Goal: Task Accomplishment & Management: Complete application form

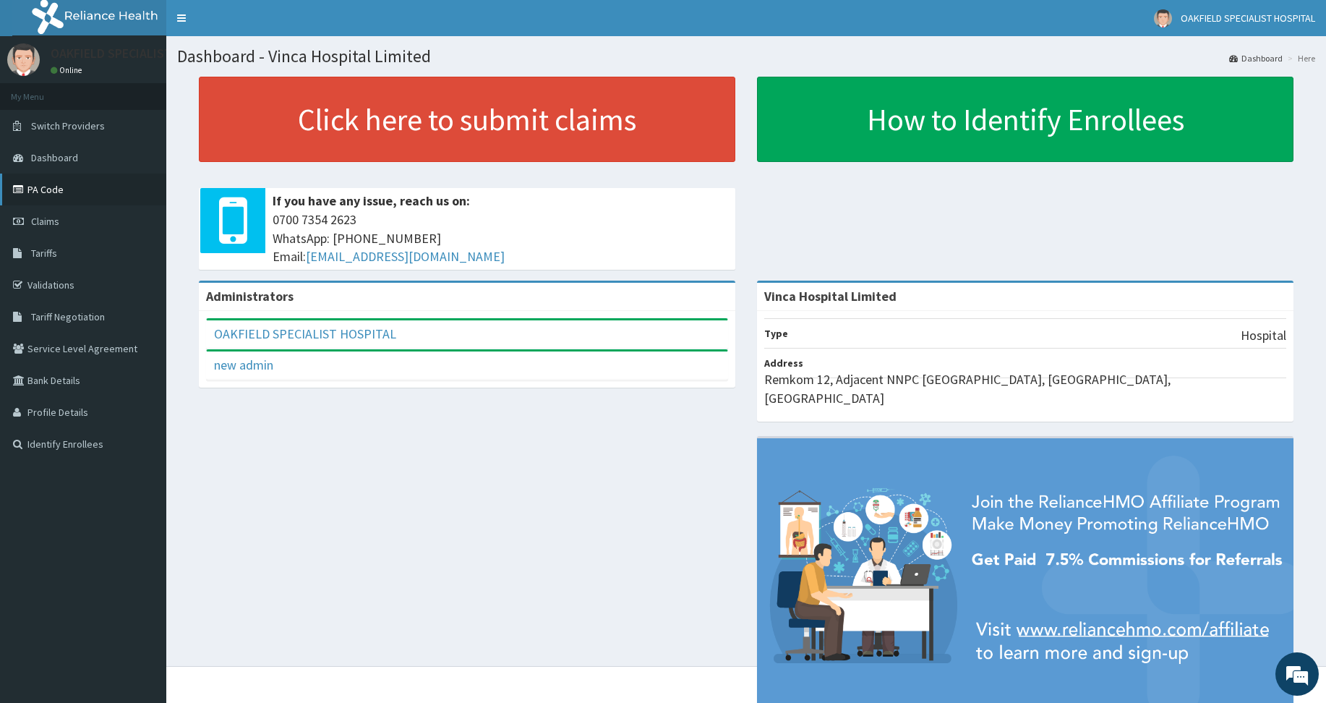
click at [77, 179] on link "PA Code" at bounding box center [83, 189] width 166 height 32
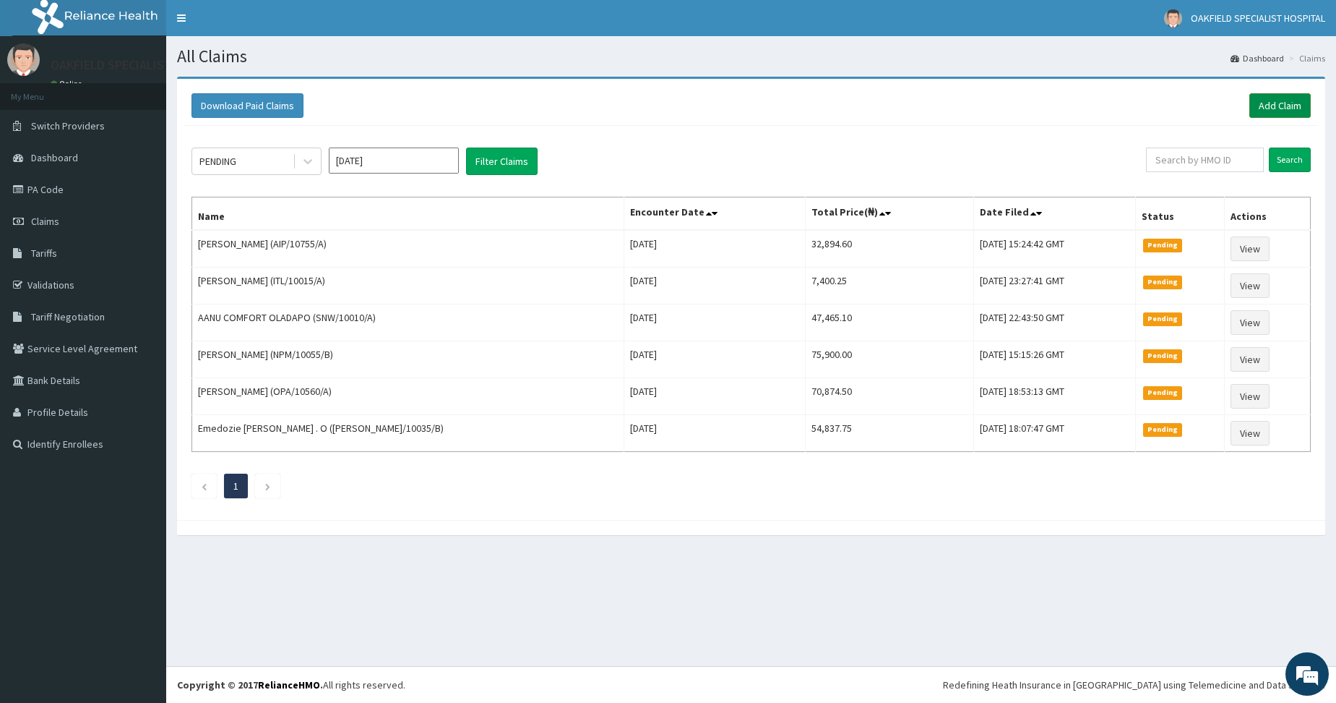
click at [1275, 94] on link "Add Claim" at bounding box center [1280, 105] width 61 height 25
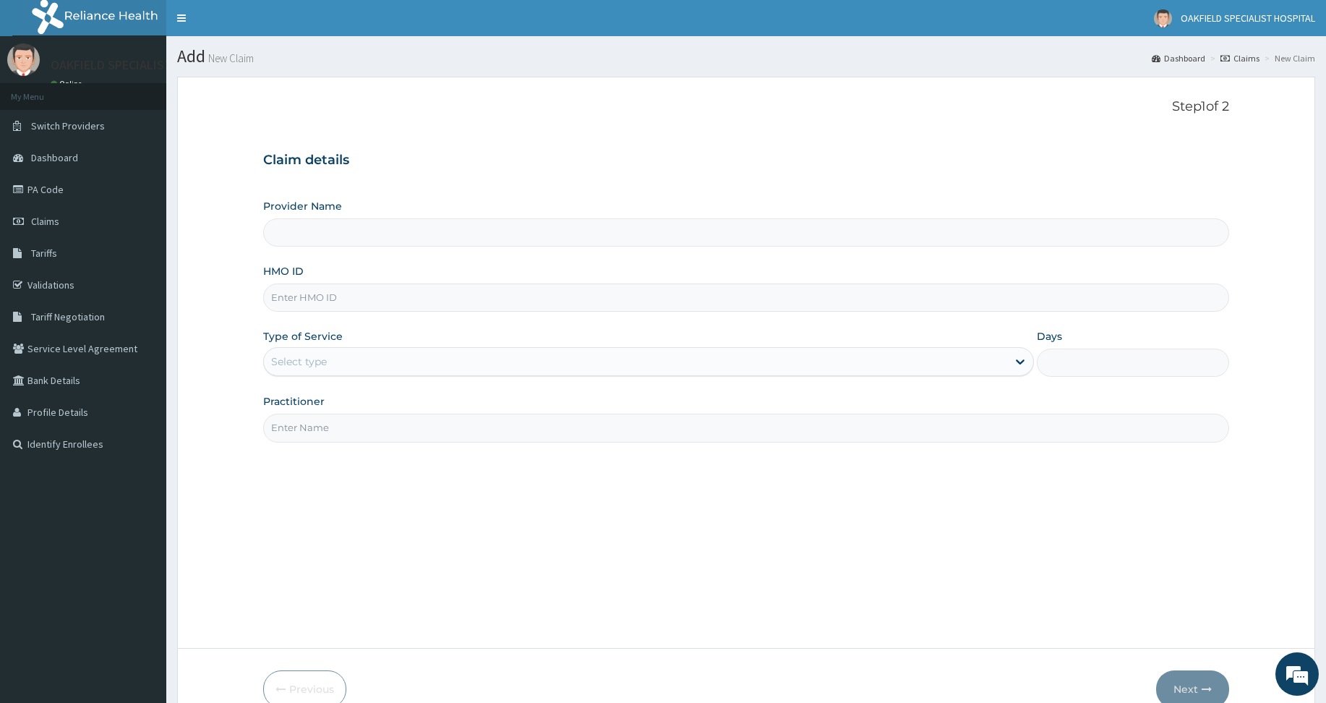
click at [278, 293] on input "HMO ID" at bounding box center [746, 297] width 966 height 28
paste input "KAT/10003/A"
type input "KAT/10003/A"
type input "Vinca Hospital Limited"
type input "KAT/10003/A"
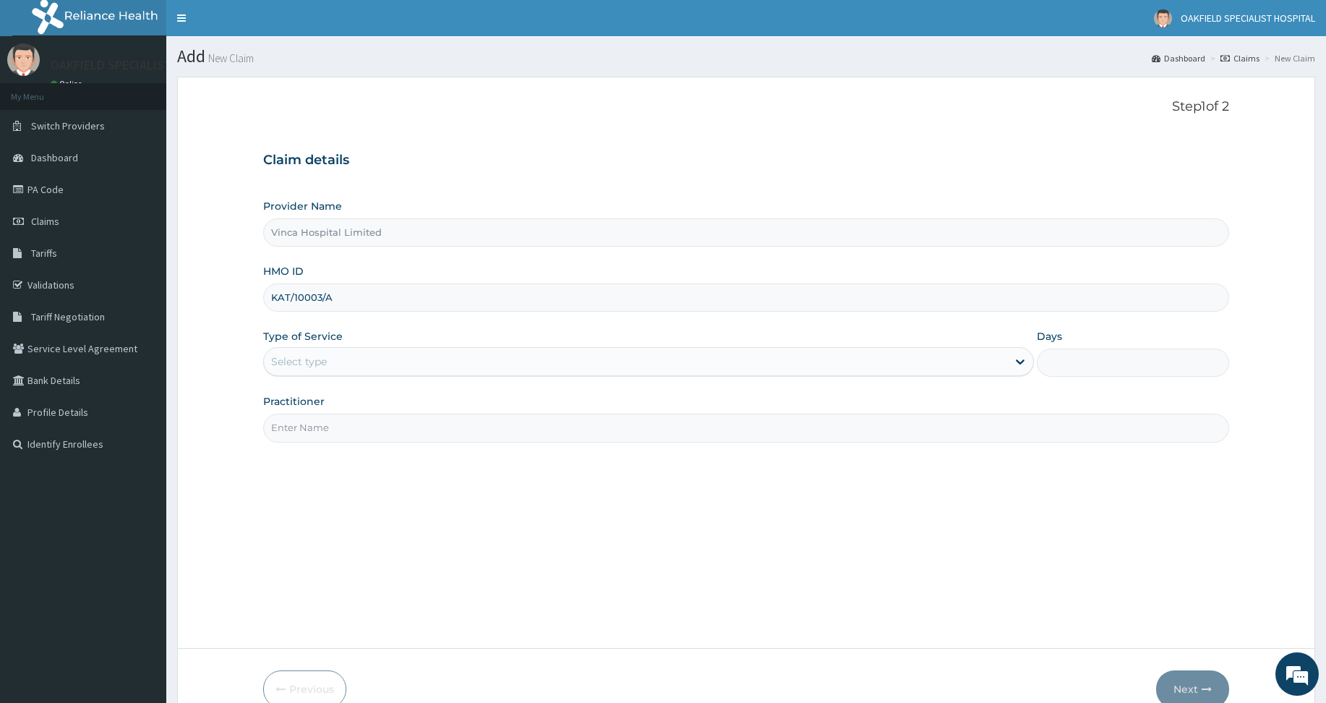
click at [317, 369] on div "Select type" at bounding box center [635, 361] width 743 height 23
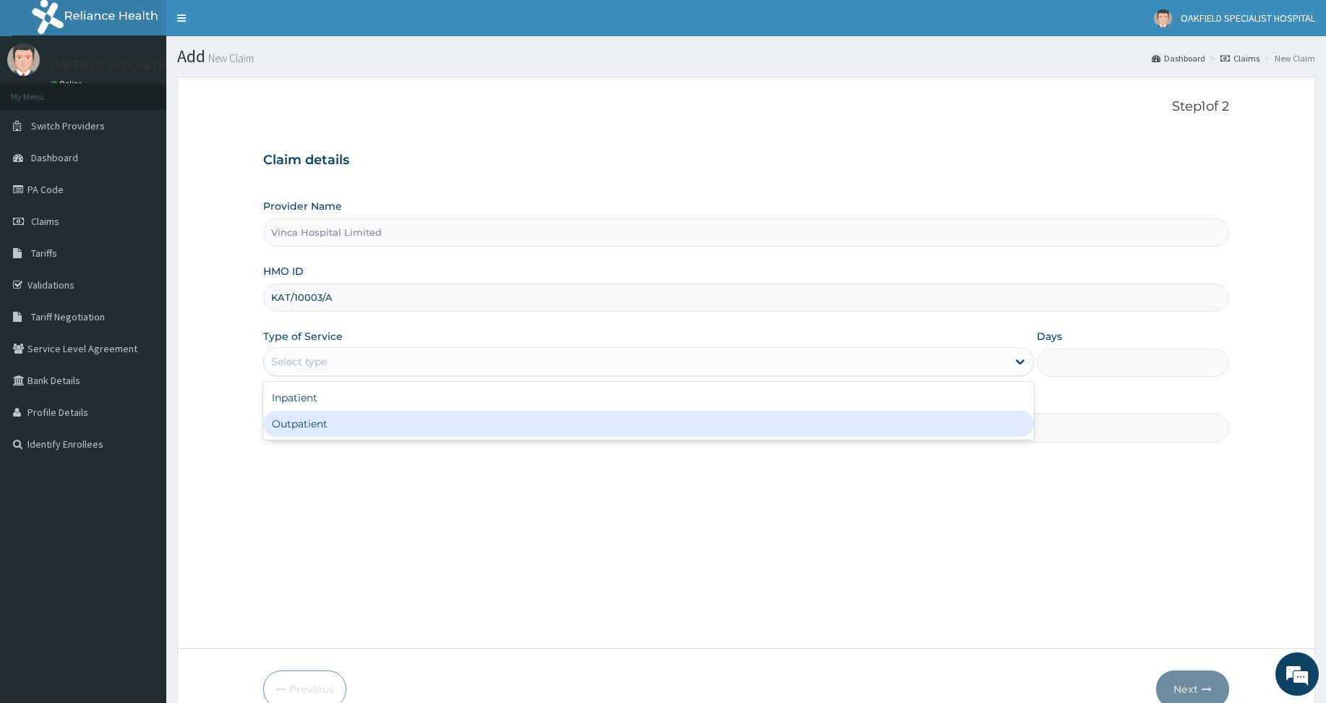
click at [286, 430] on div "Outpatient" at bounding box center [648, 424] width 771 height 26
type input "1"
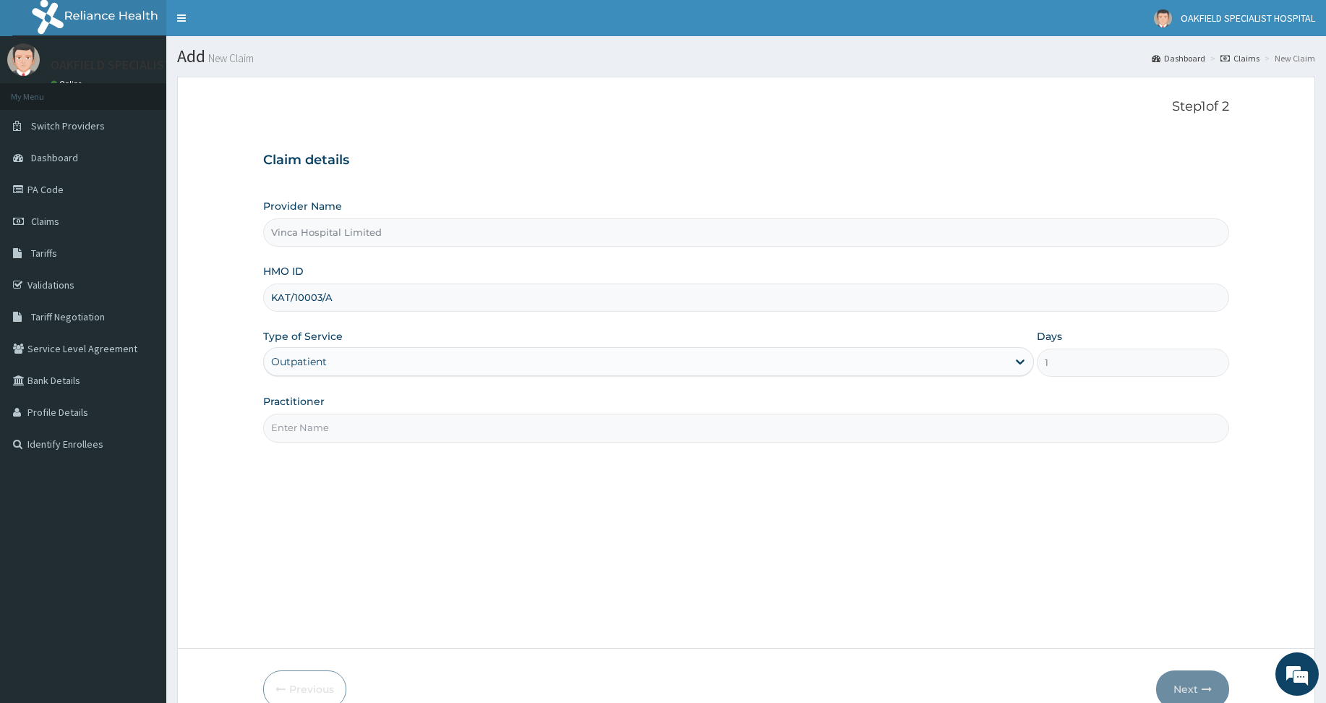
click at [291, 444] on div "Step 1 of 2 Claim details Provider Name Vinca Hospital Limited HMO ID KAT/10003…" at bounding box center [746, 362] width 966 height 527
click at [294, 426] on input "Practitioner" at bounding box center [746, 427] width 966 height 28
type input "DR EFE"
click at [1183, 679] on button "Next" at bounding box center [1192, 689] width 73 height 38
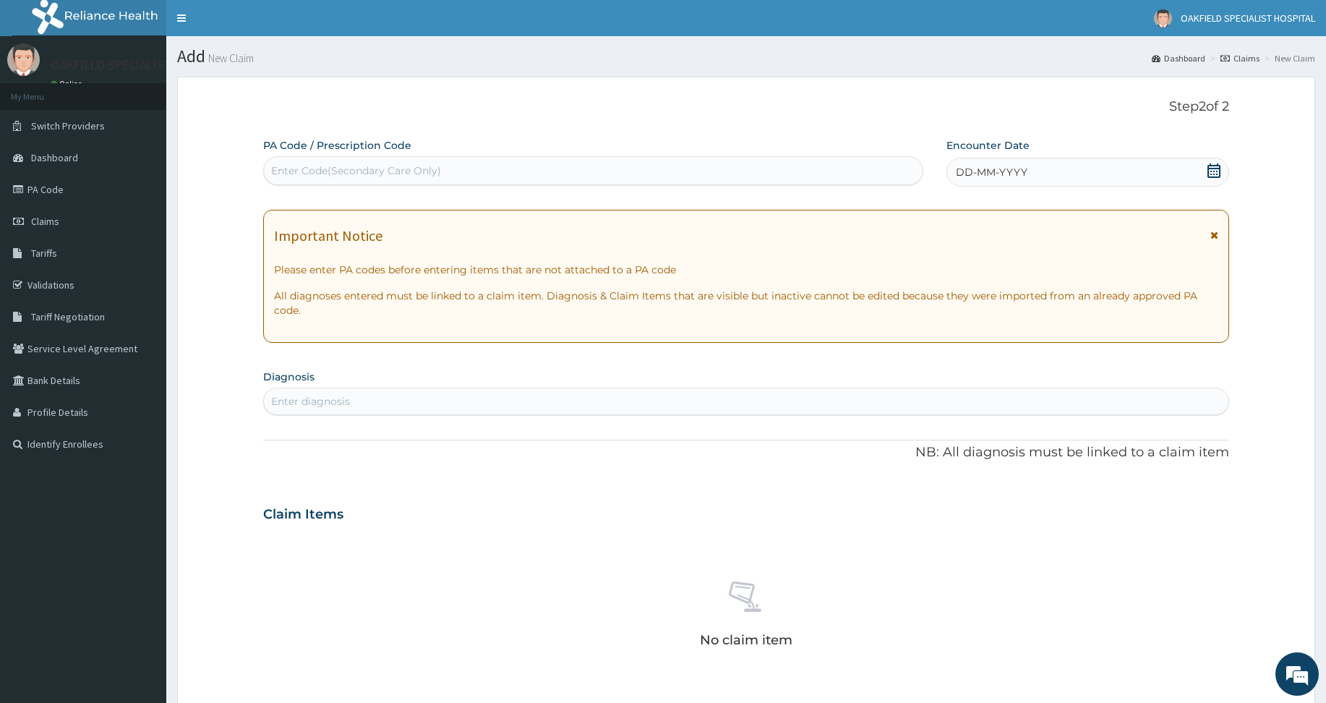
click at [401, 171] on div "Enter Code(Secondary Care Only)" at bounding box center [356, 170] width 170 height 14
paste input "PA/B26CC0"
type input "PA/B26CC0"
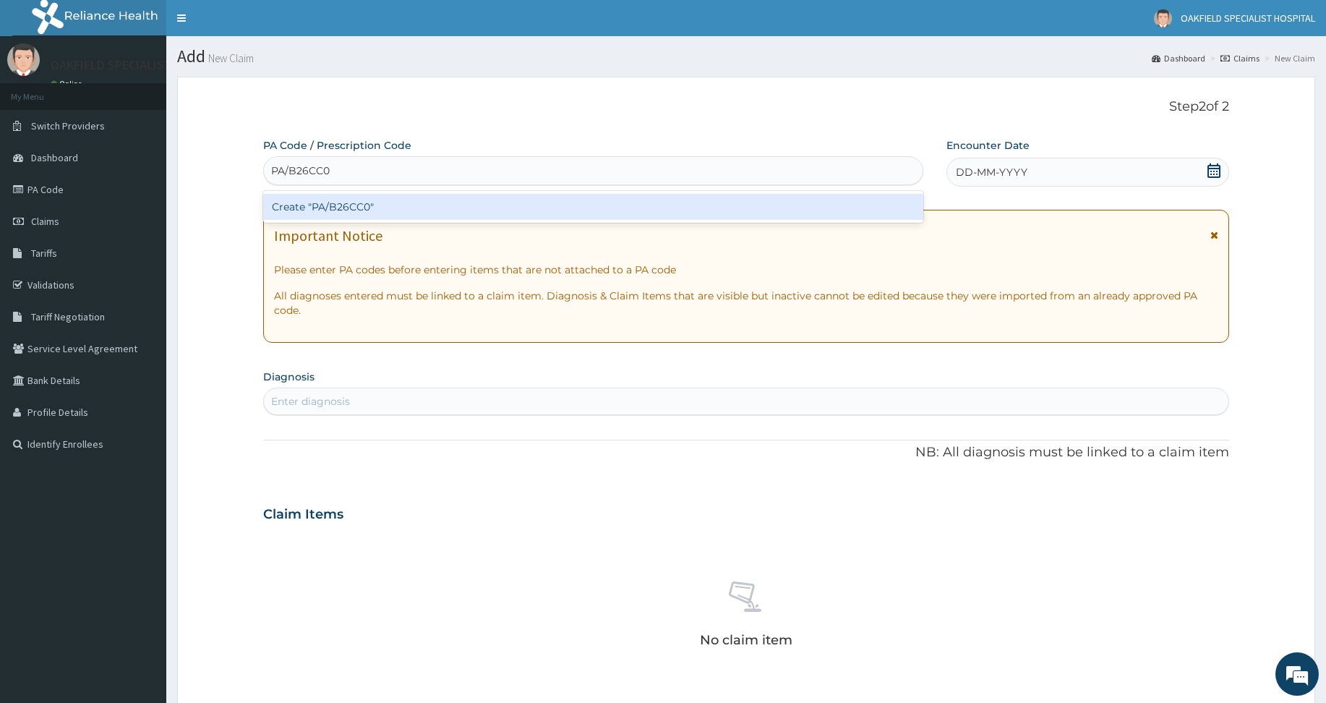
click at [342, 207] on div "Create "PA/B26CC0"" at bounding box center [593, 207] width 660 height 26
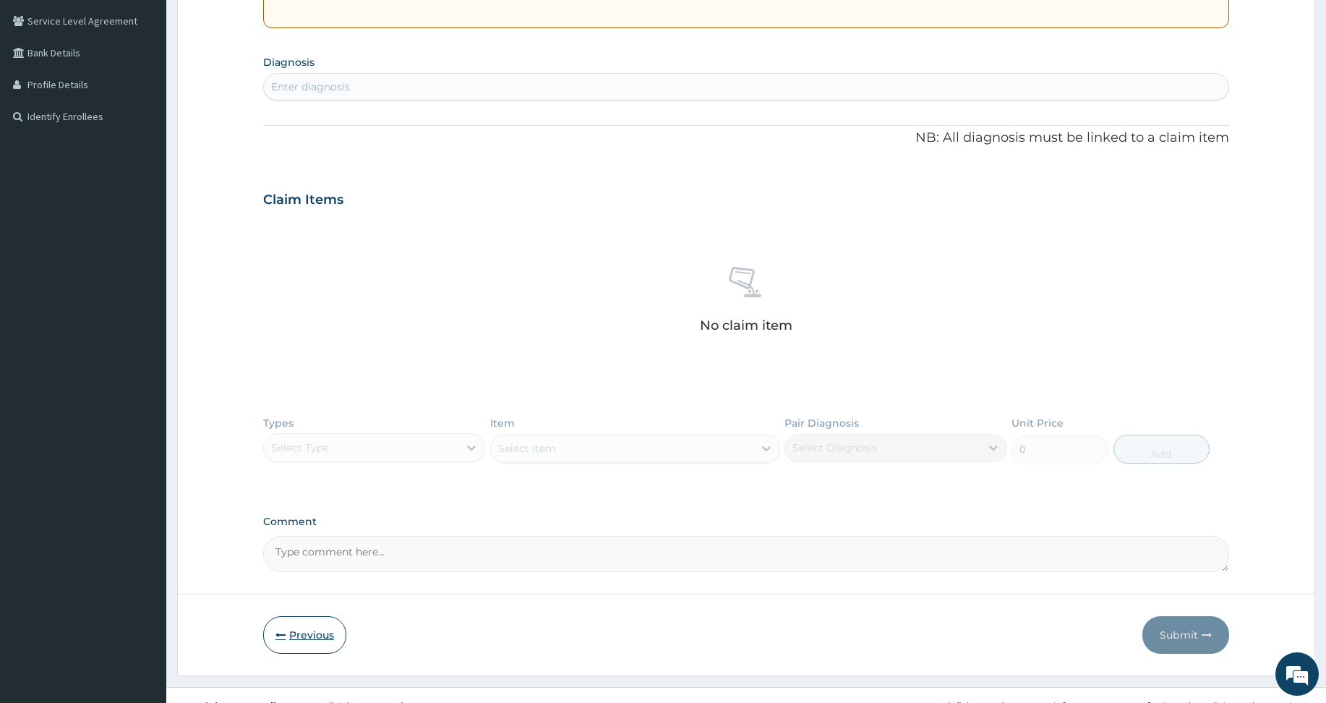
scroll to position [348, 0]
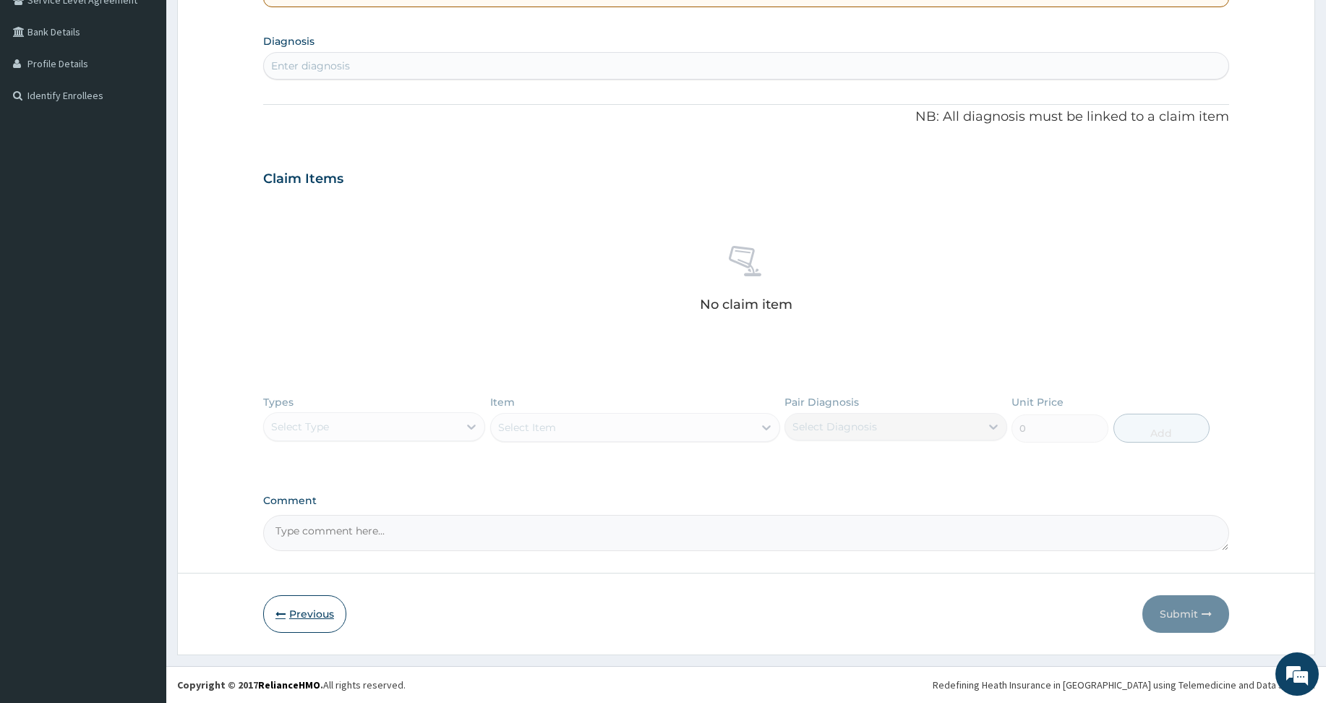
click at [280, 664] on section "Step 2 of 2 PA Code / Prescription Code Enter Code(Secondary Care Only) PA Code…" at bounding box center [745, 191] width 1159 height 948
click at [296, 633] on form "Step 2 of 2 PA Code / Prescription Code Enter Code(Secondary Care Only) PA Code…" at bounding box center [746, 191] width 1138 height 927
click at [299, 622] on button "Previous" at bounding box center [304, 614] width 83 height 38
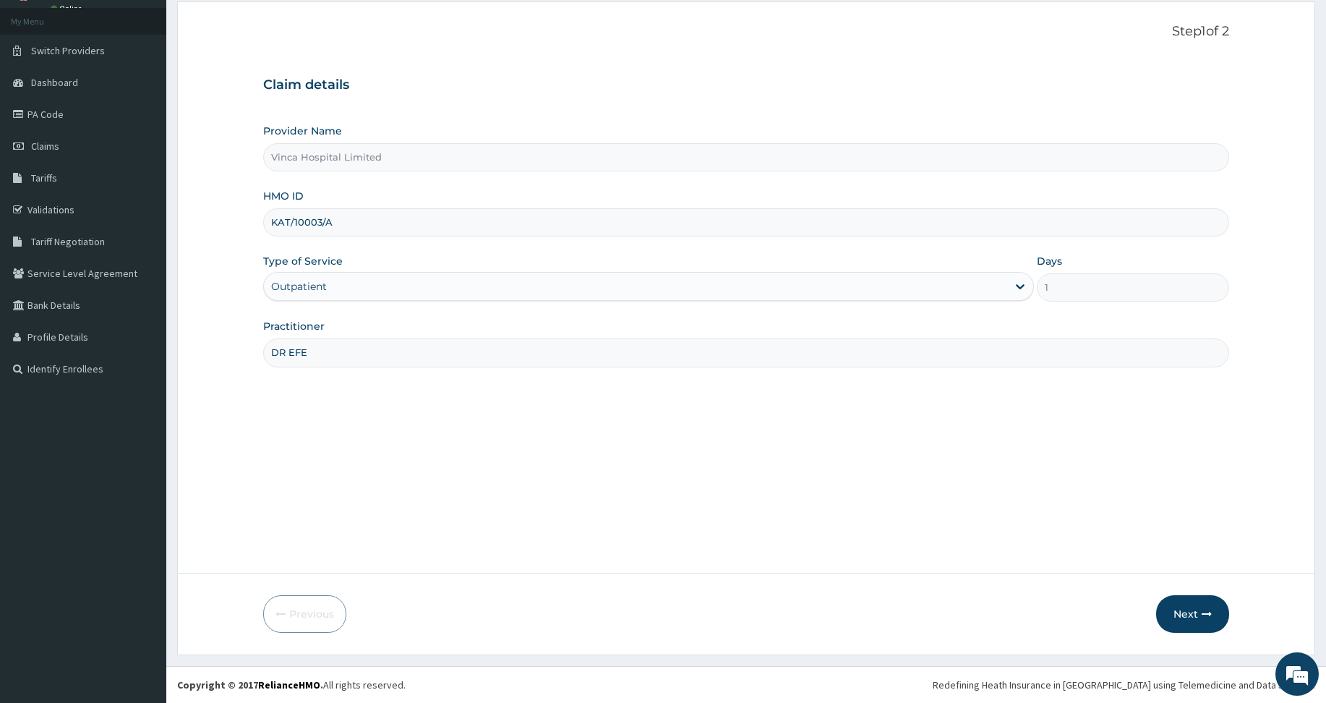
click at [332, 222] on input "KAT/10003/A" at bounding box center [746, 222] width 966 height 28
paste input "ANS/1007"
type input "ANS/10073/A"
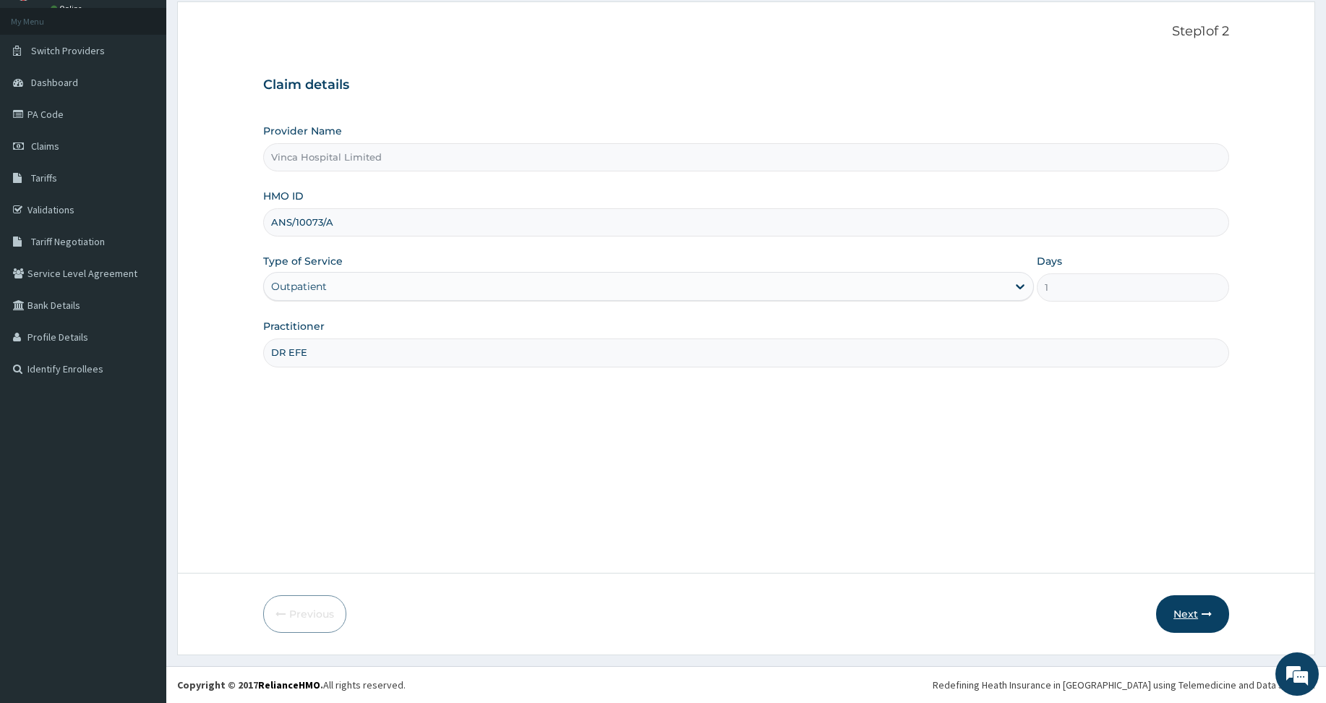
click at [1190, 625] on button "Next" at bounding box center [1192, 614] width 73 height 38
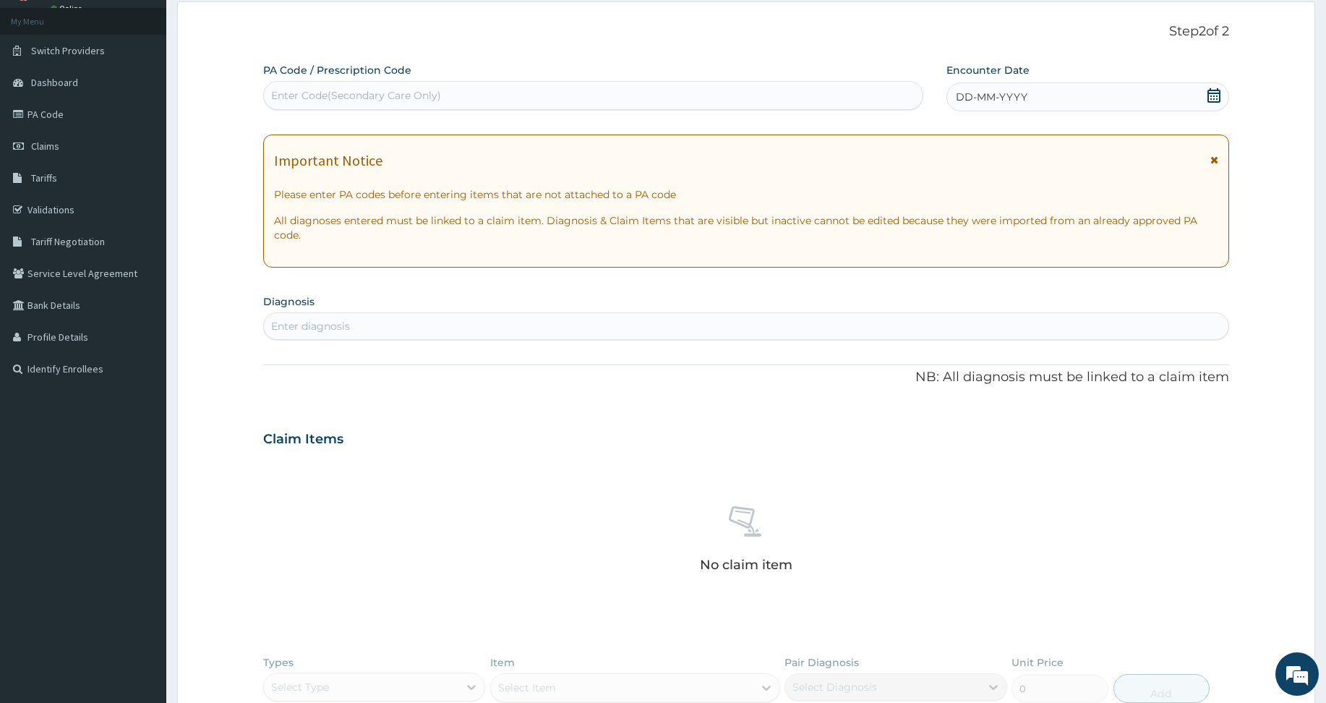
click at [423, 103] on div "Enter Code(Secondary Care Only)" at bounding box center [593, 95] width 658 height 23
paste input "PA/584742"
type input "PA/584742"
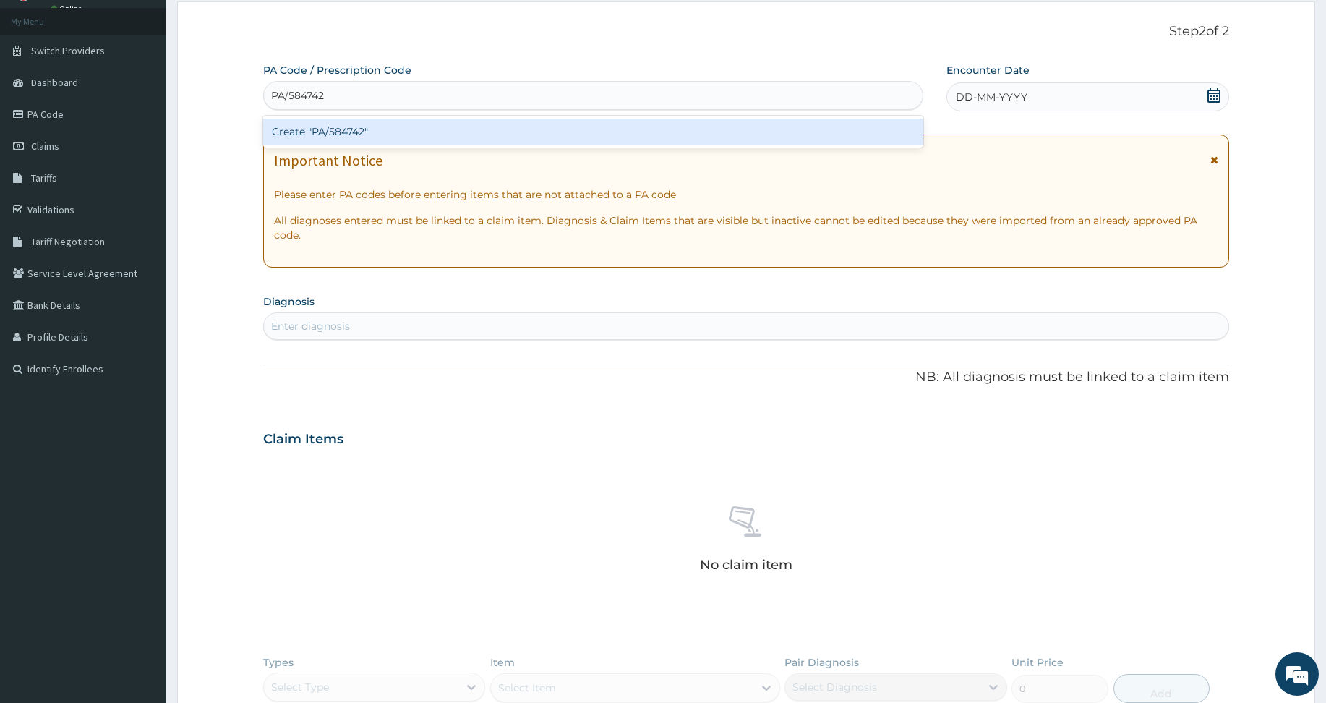
click at [390, 129] on div "Create "PA/584742"" at bounding box center [593, 132] width 660 height 26
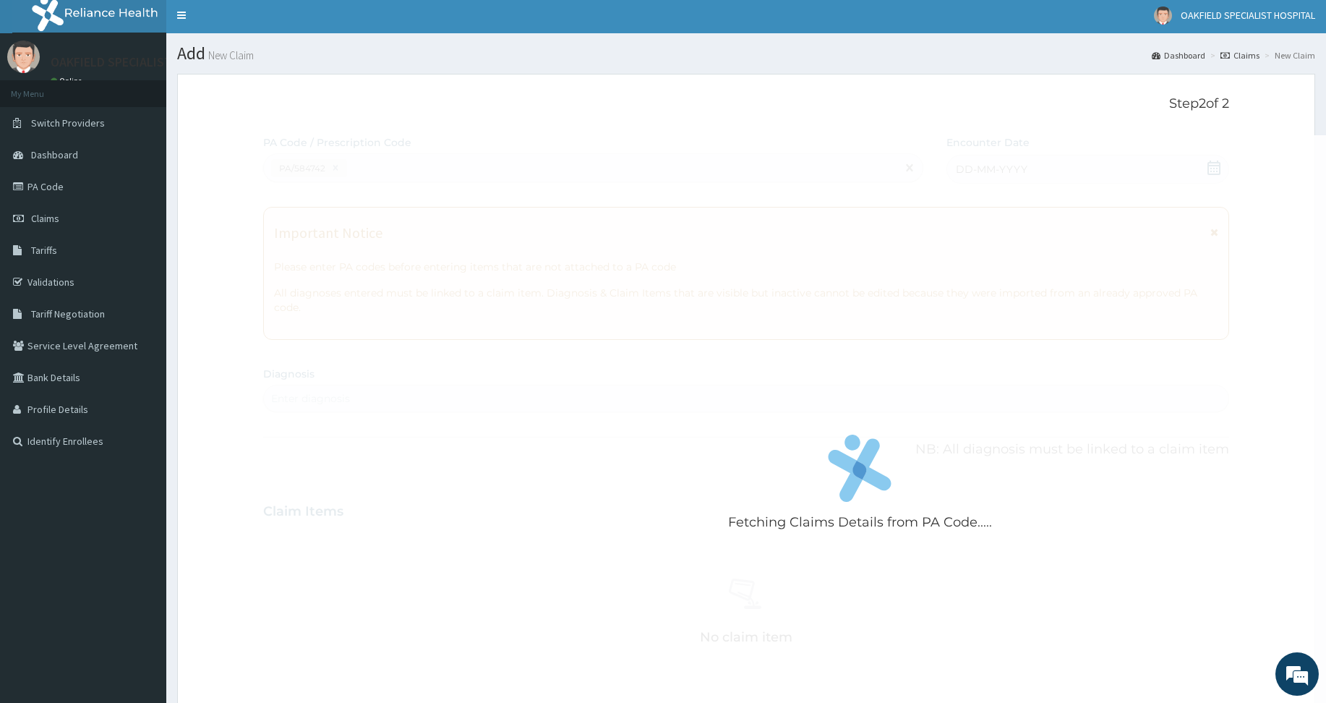
scroll to position [0, 0]
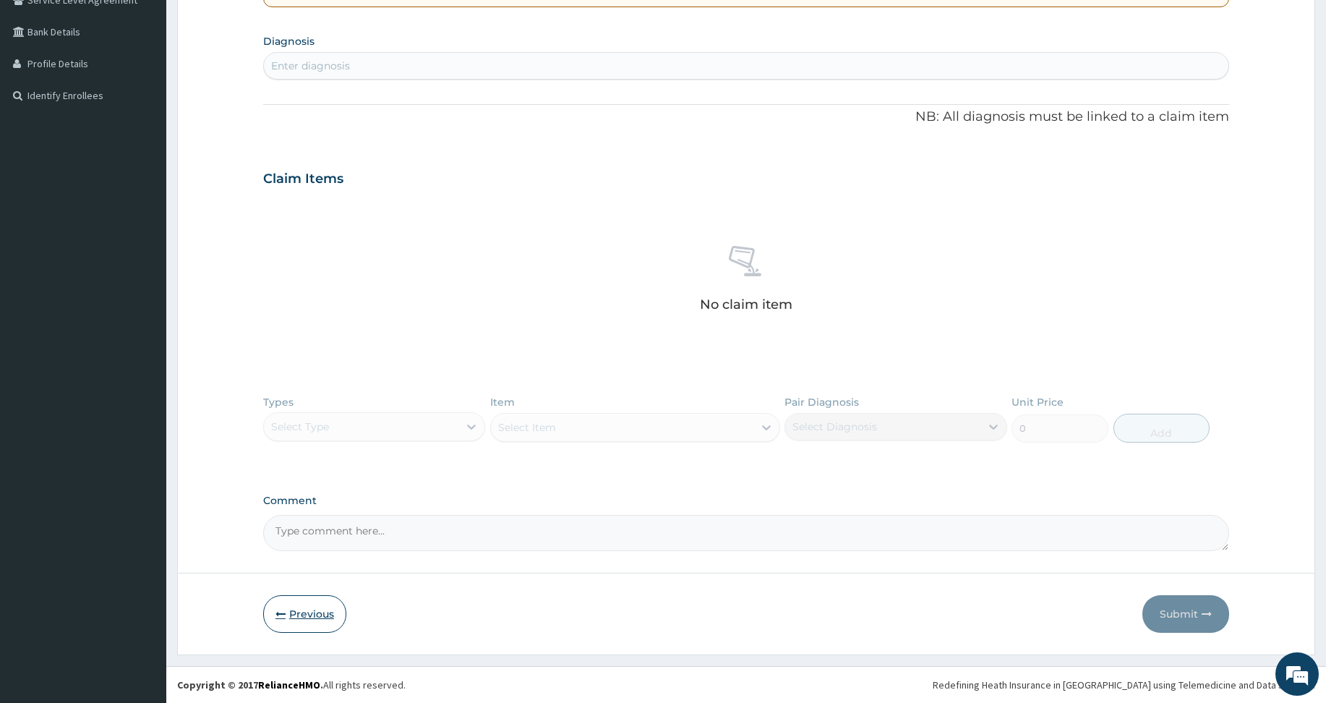
click at [291, 615] on button "Previous" at bounding box center [304, 614] width 83 height 38
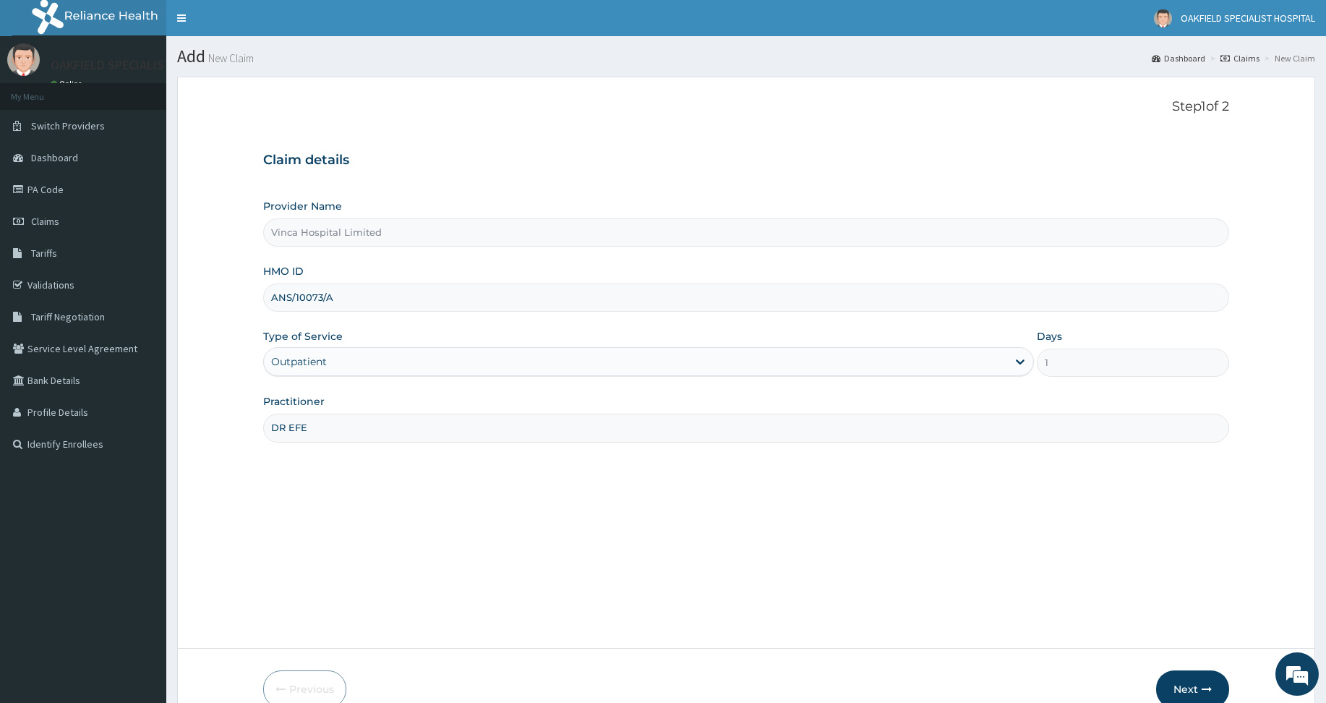
click at [328, 294] on input "ANS/10073/A" at bounding box center [746, 297] width 966 height 28
paste input "ENP/12046"
type input "ENP/12046/A"
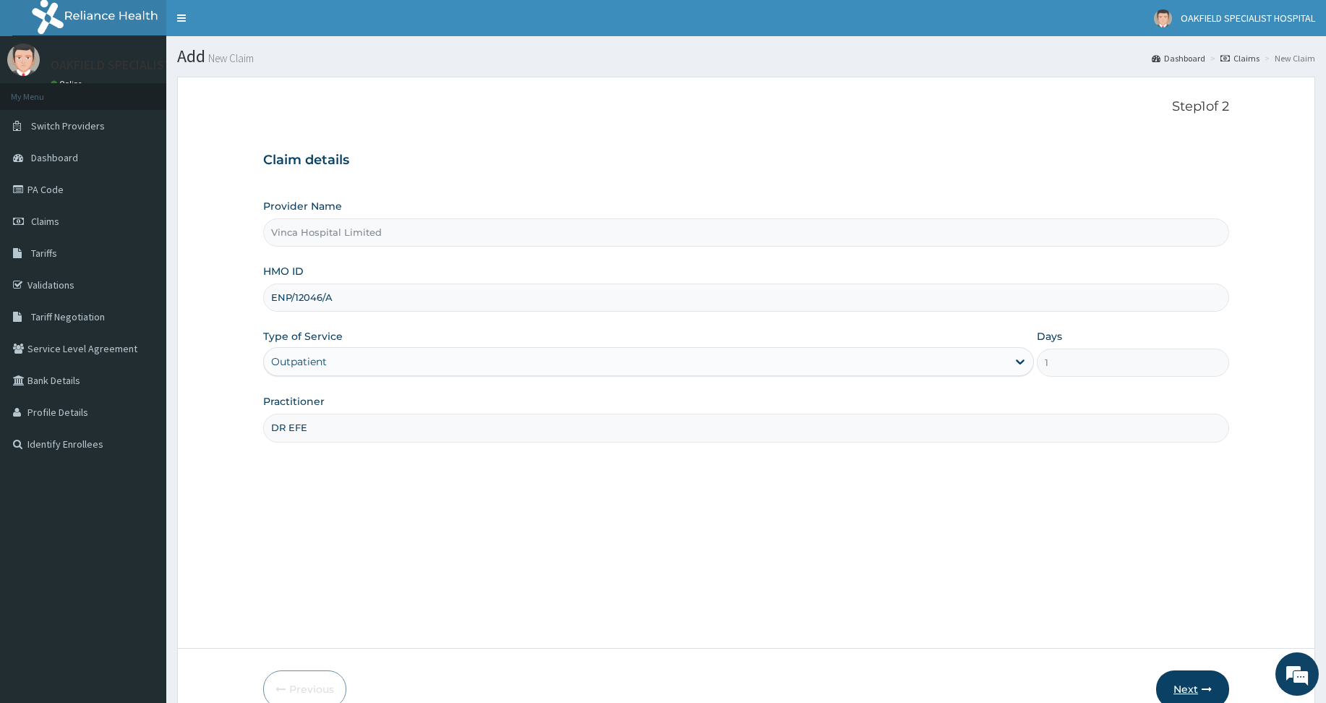
click at [1164, 686] on button "Next" at bounding box center [1192, 689] width 73 height 38
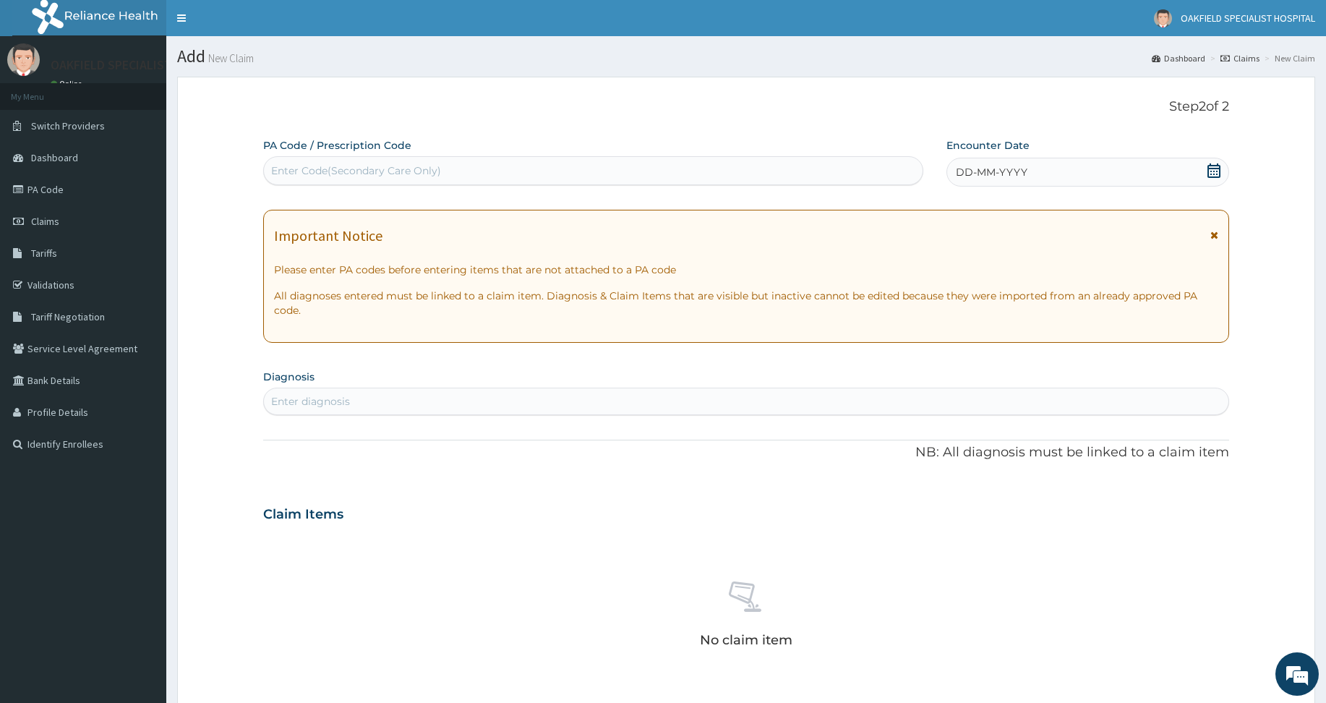
click at [296, 174] on div "Enter Code(Secondary Care Only)" at bounding box center [356, 170] width 170 height 14
click at [314, 167] on div "Enter Code(Secondary Care Only)" at bounding box center [356, 170] width 170 height 14
paste input "PA/DECFBC"
type input "PA/DECFBC"
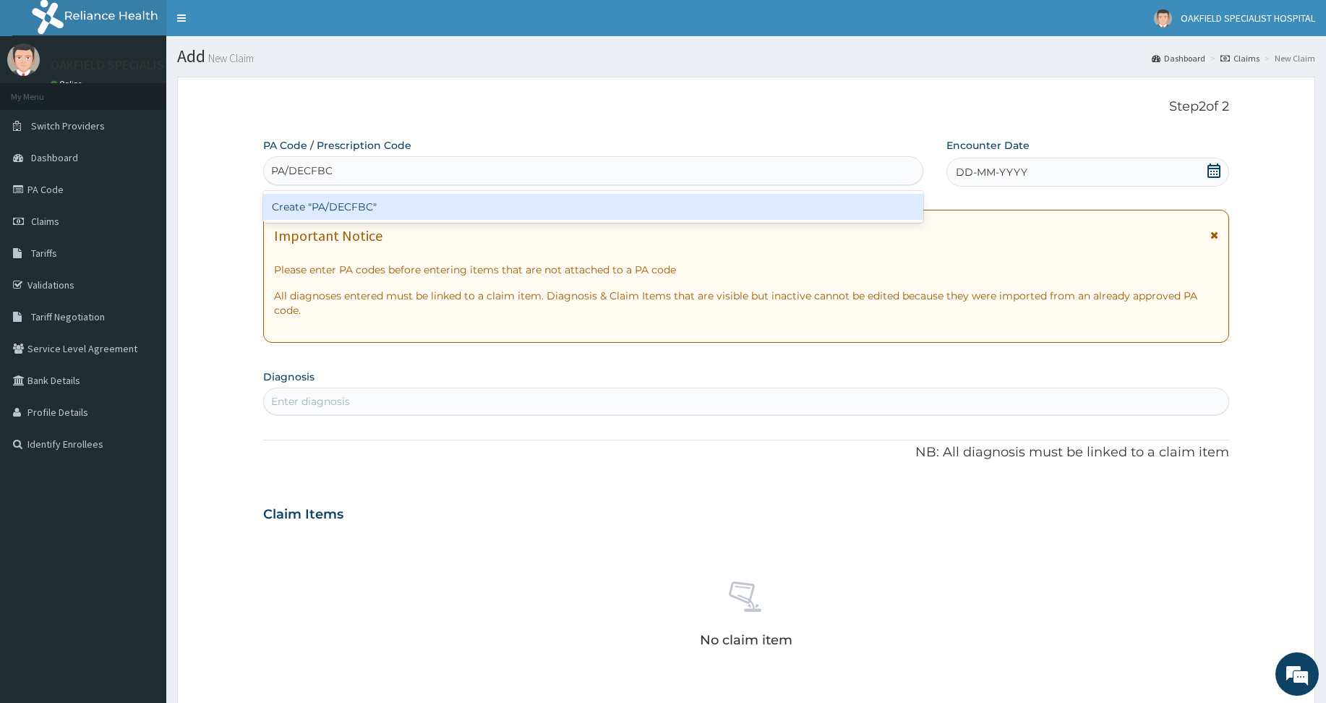
click at [322, 203] on div "Create "PA/DECFBC"" at bounding box center [593, 207] width 660 height 26
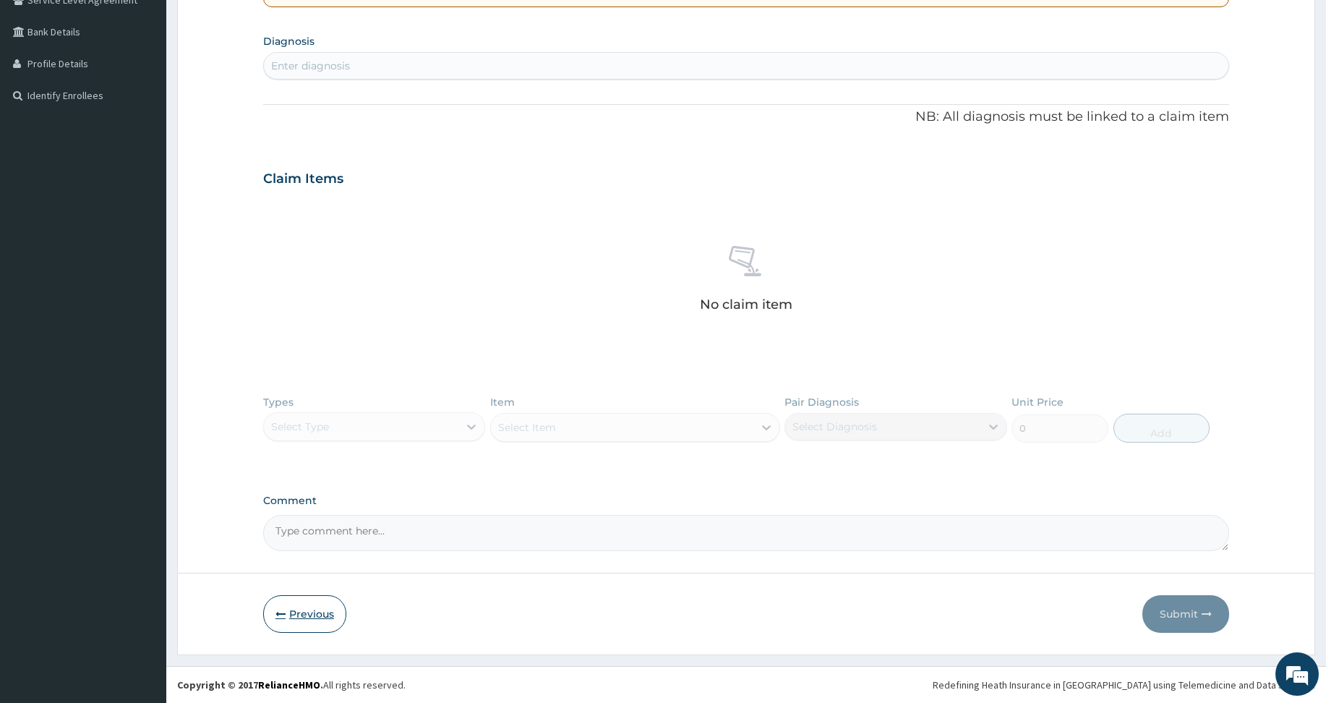
click at [288, 620] on button "Previous" at bounding box center [304, 614] width 83 height 38
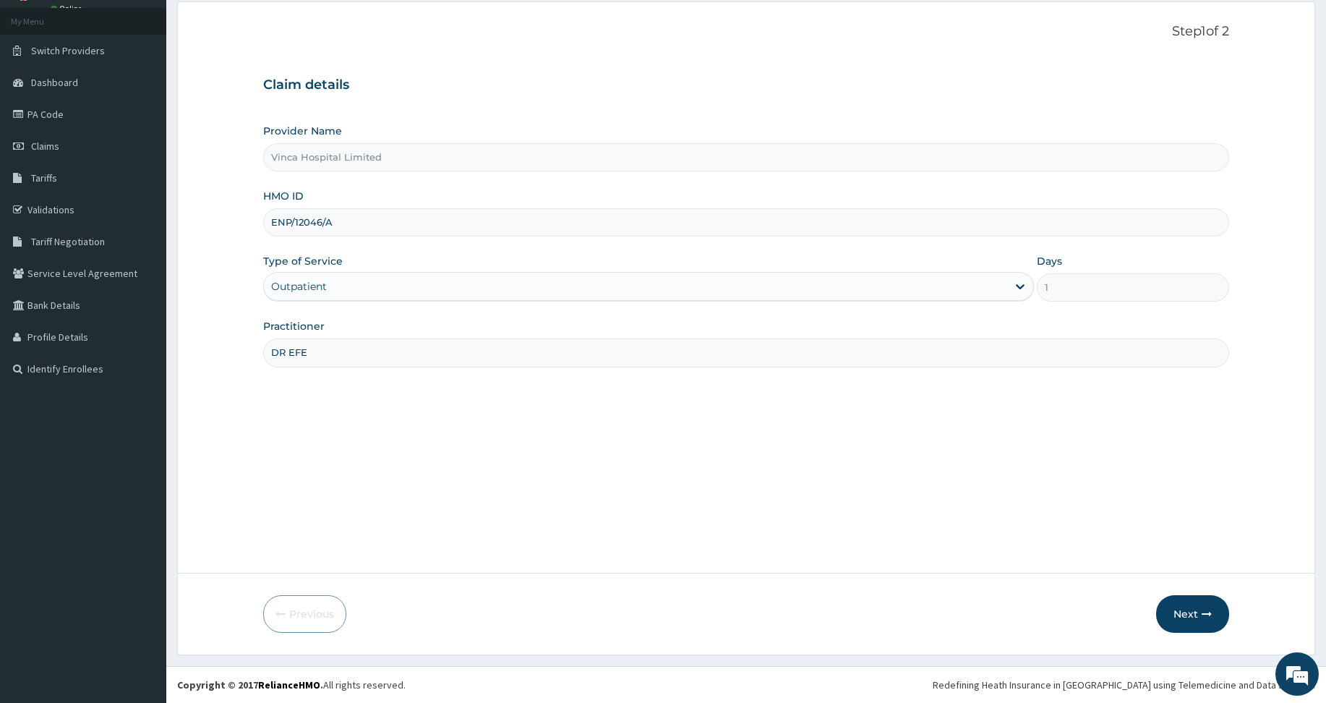
drag, startPoint x: 309, startPoint y: 224, endPoint x: 301, endPoint y: 220, distance: 8.1
click at [301, 220] on input "ENP/12046/A" at bounding box center [746, 222] width 966 height 28
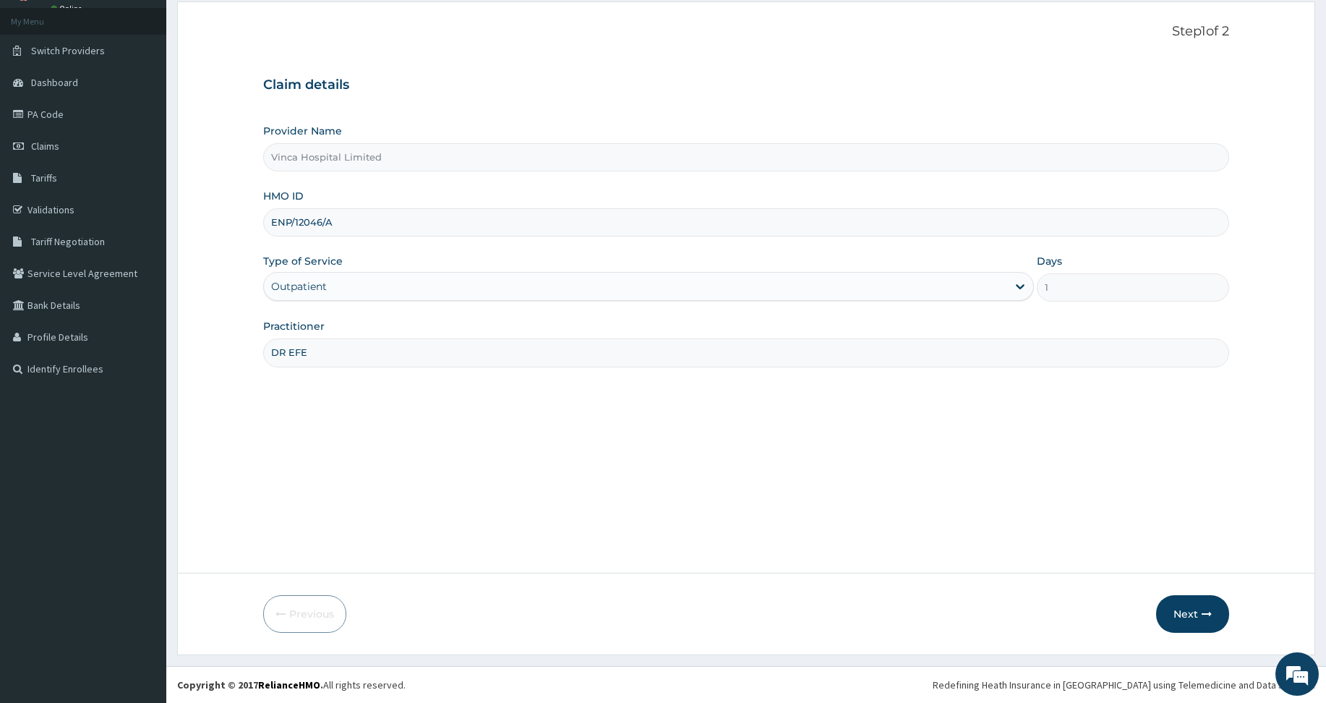
paste input "FMI/10197"
type input "FMI/10197/A"
click at [1168, 612] on button "Next" at bounding box center [1192, 614] width 73 height 38
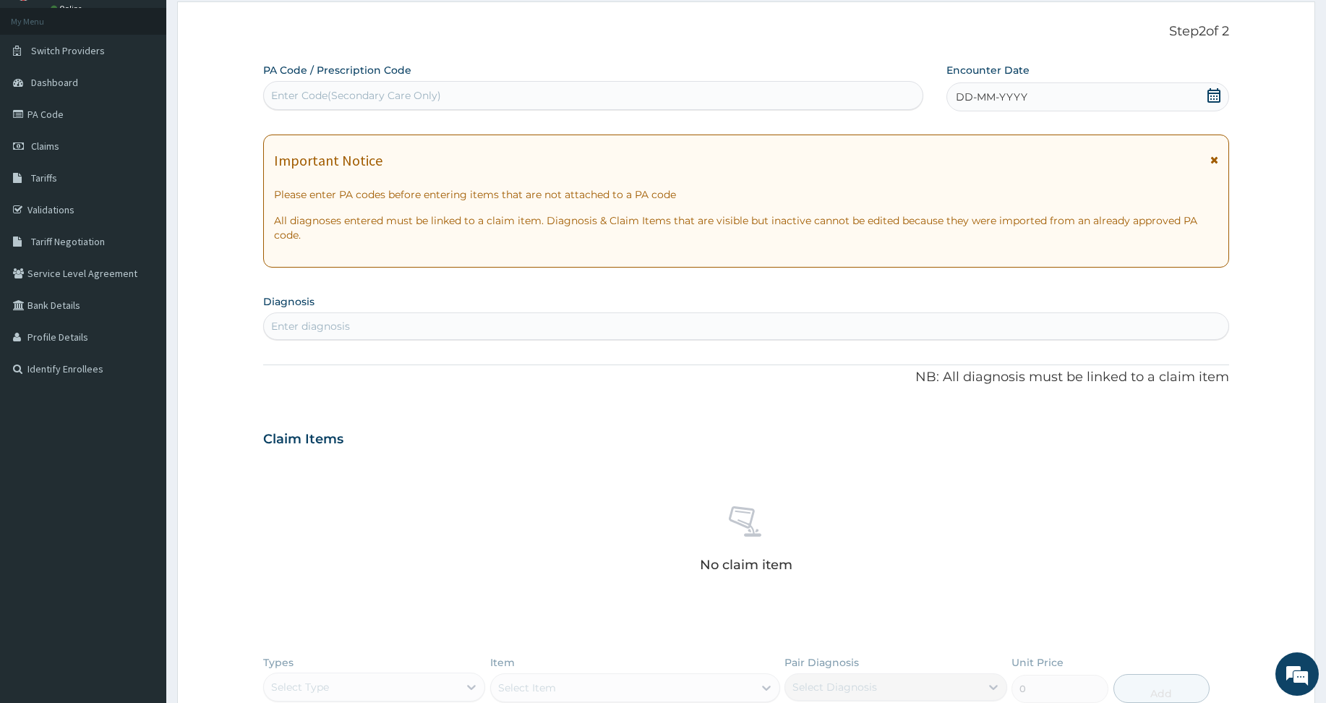
click at [466, 86] on div "Enter Code(Secondary Care Only)" at bounding box center [593, 95] width 658 height 23
paste input "PA/6E12D5"
type input "PA/6E12D5"
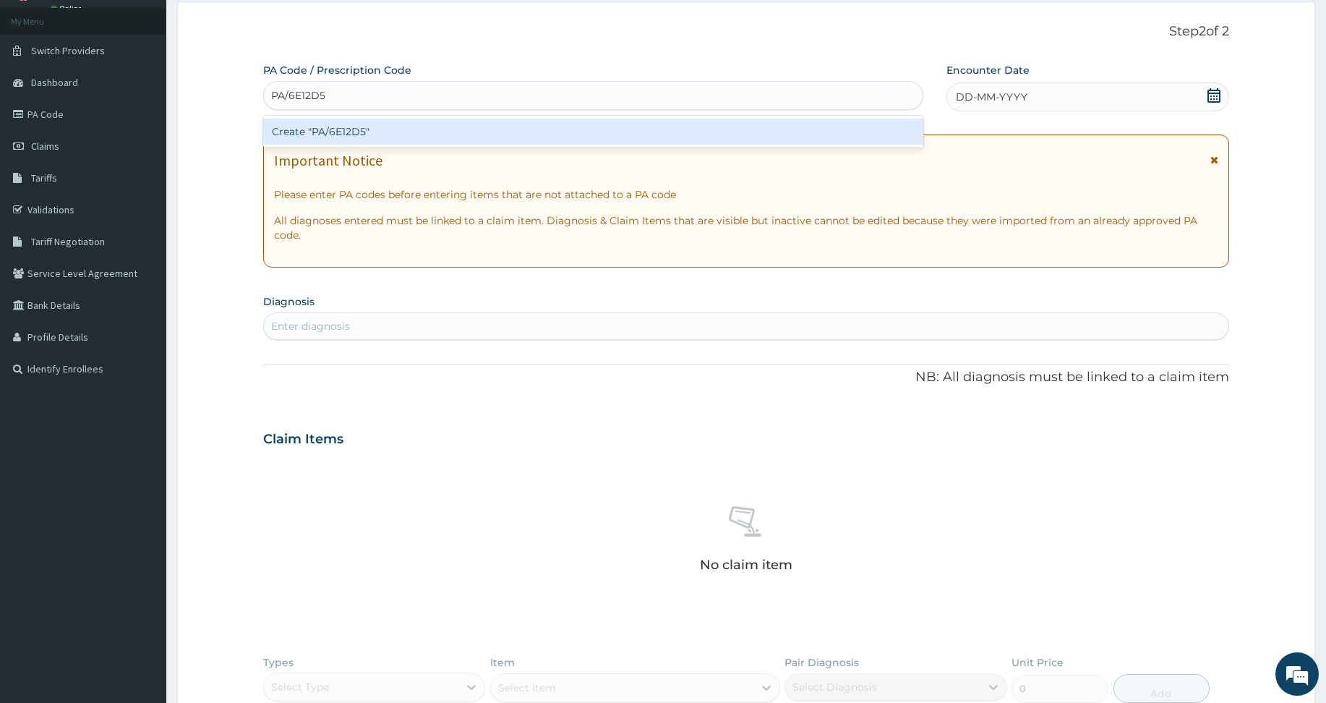
click at [389, 134] on div "Create "PA/6E12D5"" at bounding box center [593, 132] width 660 height 26
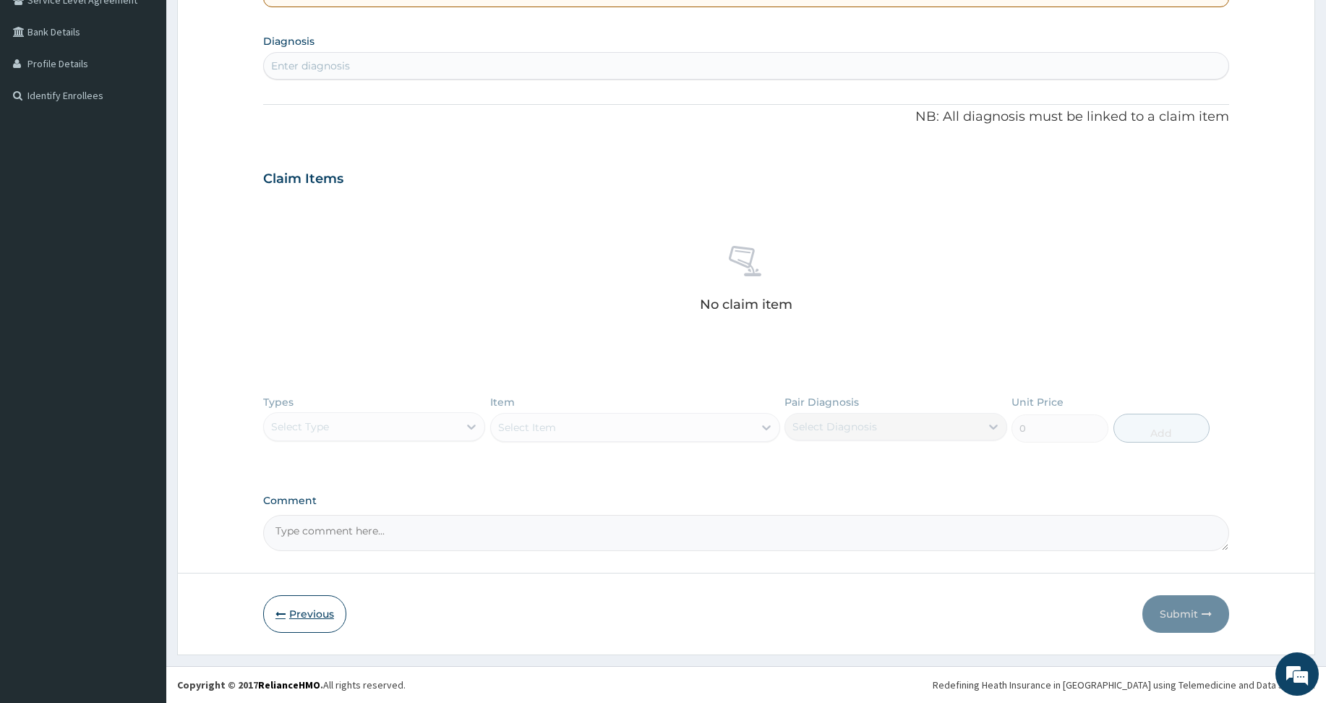
click at [299, 617] on button "Previous" at bounding box center [304, 614] width 83 height 38
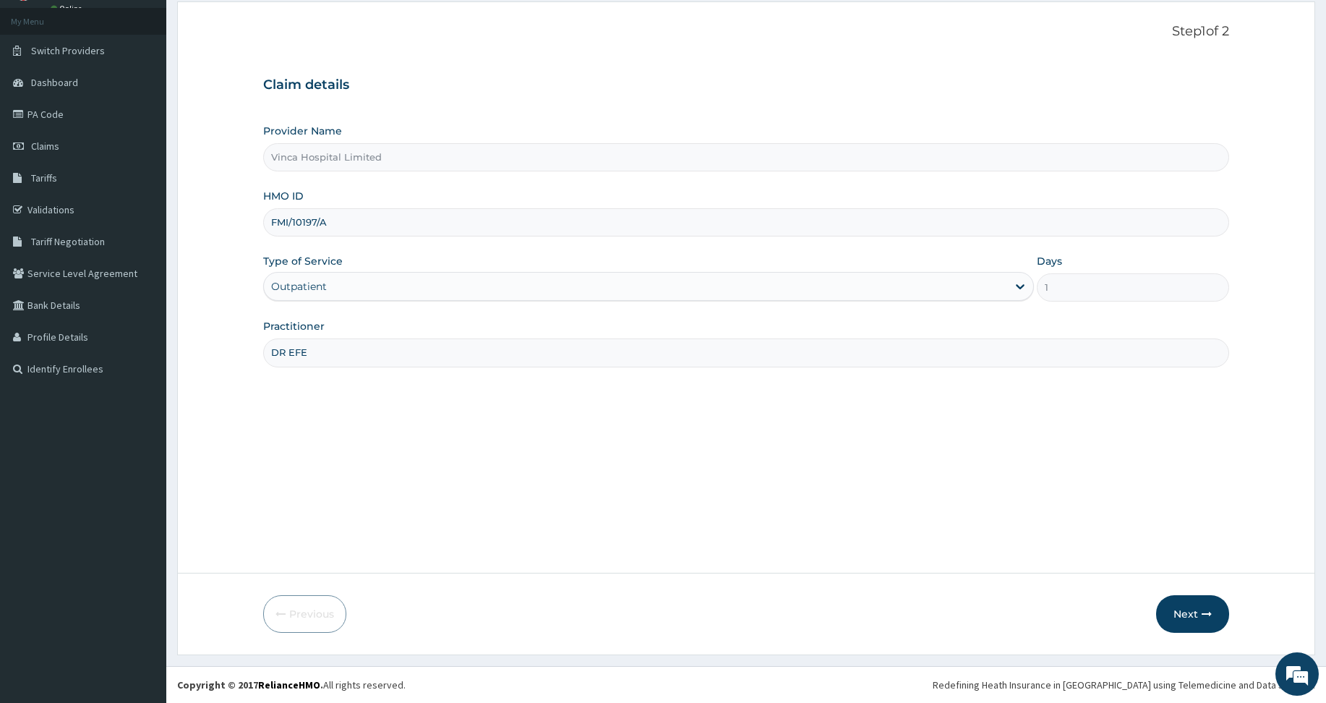
click at [304, 234] on input "FMI/10197/A" at bounding box center [746, 222] width 966 height 28
paste input "NTD/10085/D"
type input "NTD/10085/D"
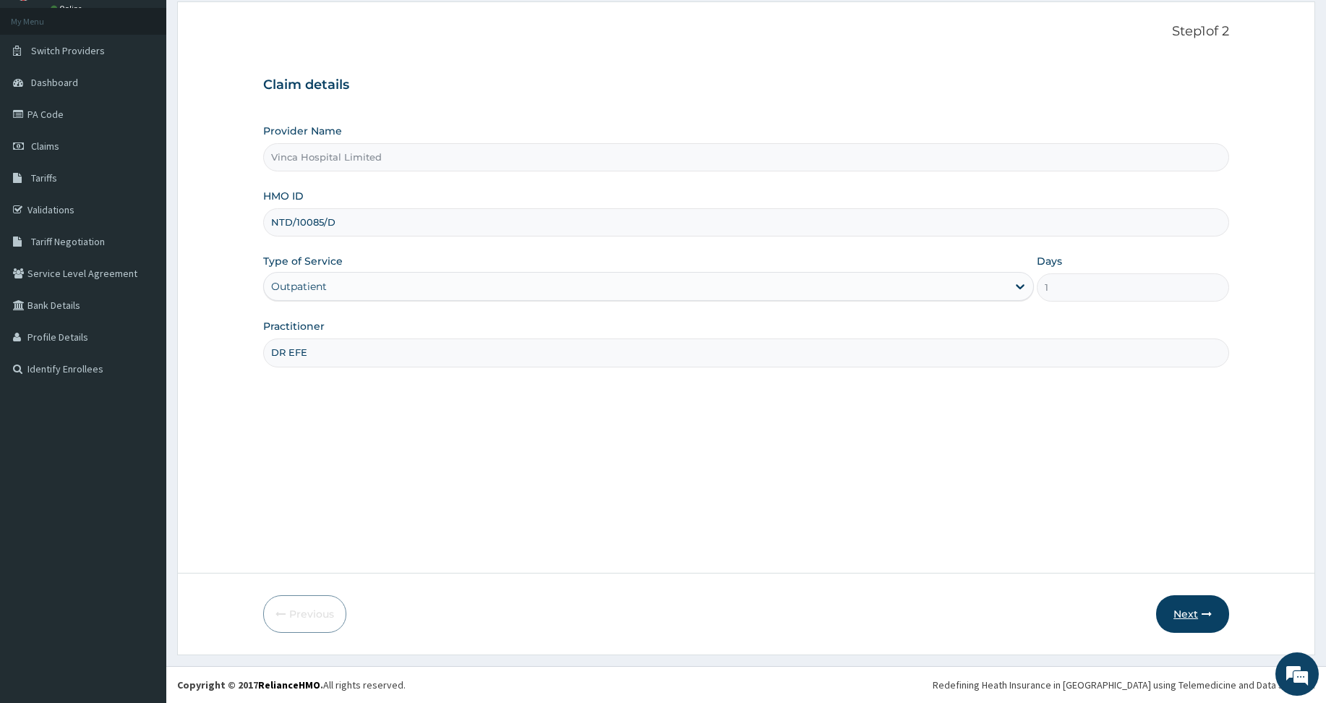
click at [1184, 616] on button "Next" at bounding box center [1192, 614] width 73 height 38
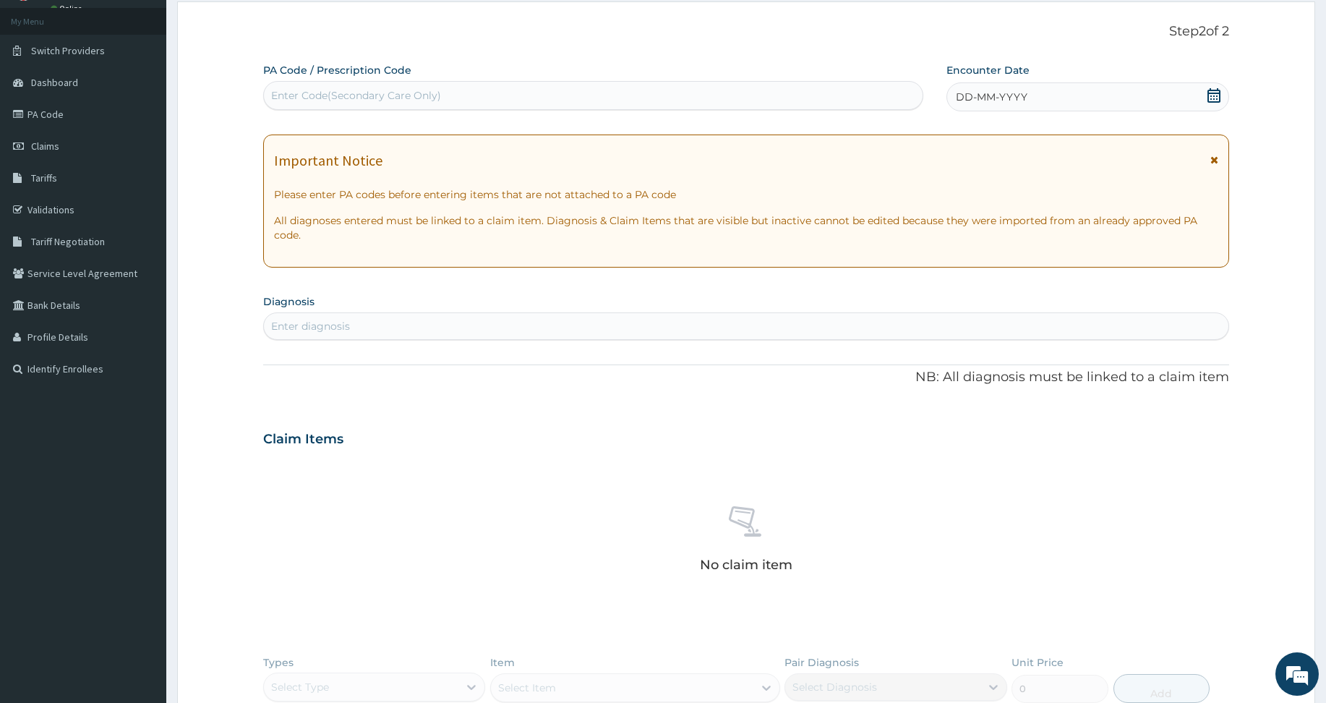
click at [355, 106] on div "Enter Code(Secondary Care Only)" at bounding box center [593, 95] width 658 height 23
paste input "PA/5999FB"
type input "PA/5999FB"
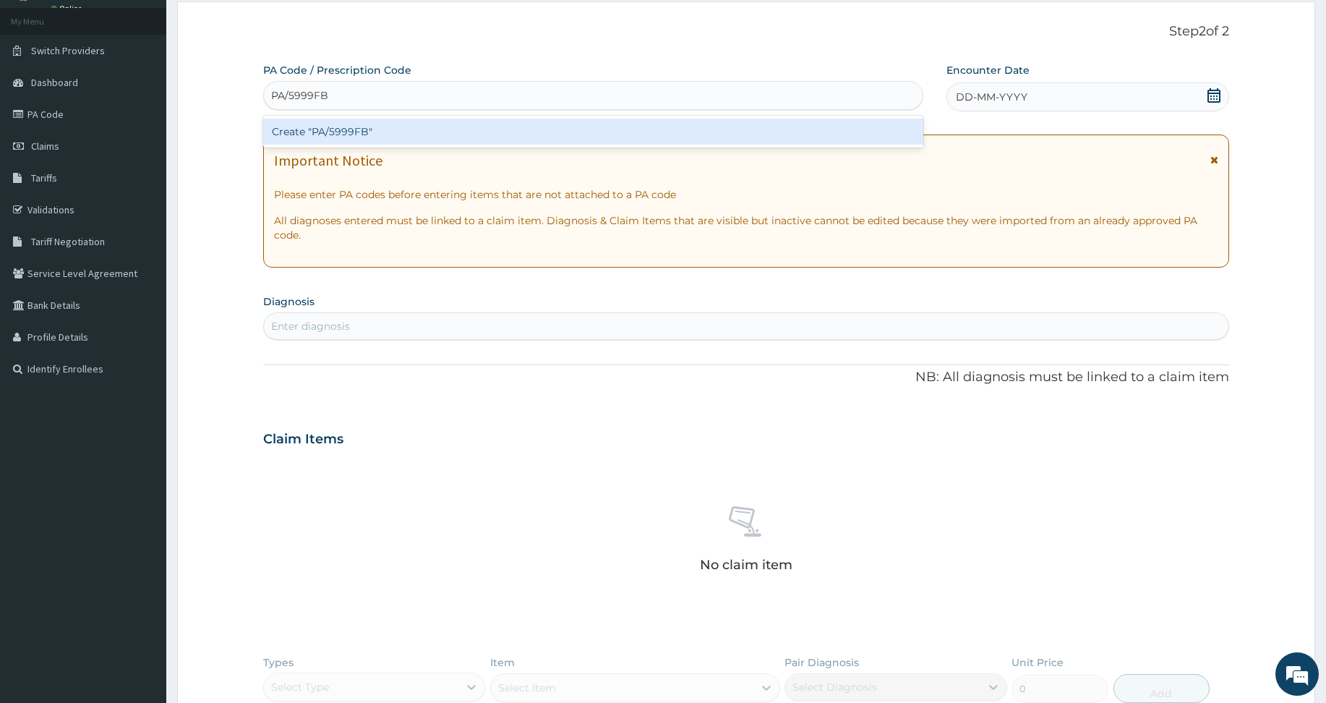
click at [444, 130] on div "Create "PA/5999FB"" at bounding box center [593, 132] width 660 height 26
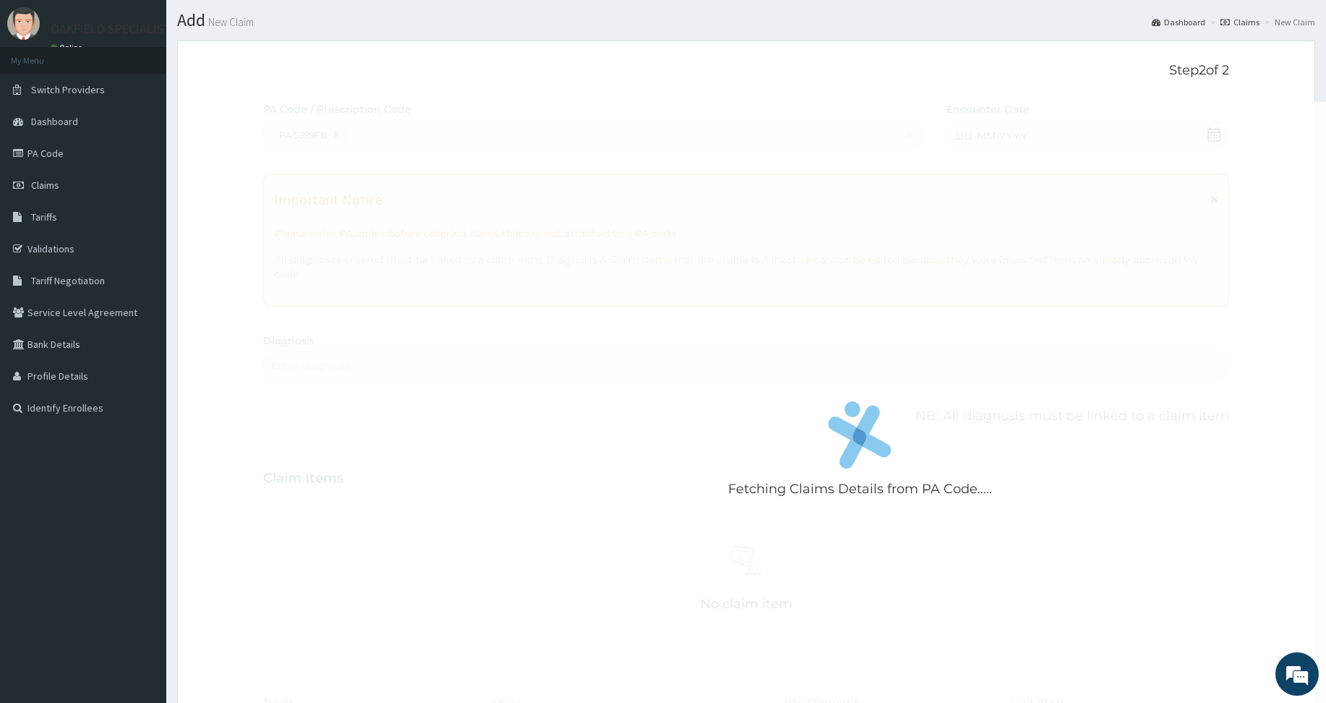
scroll to position [0, 0]
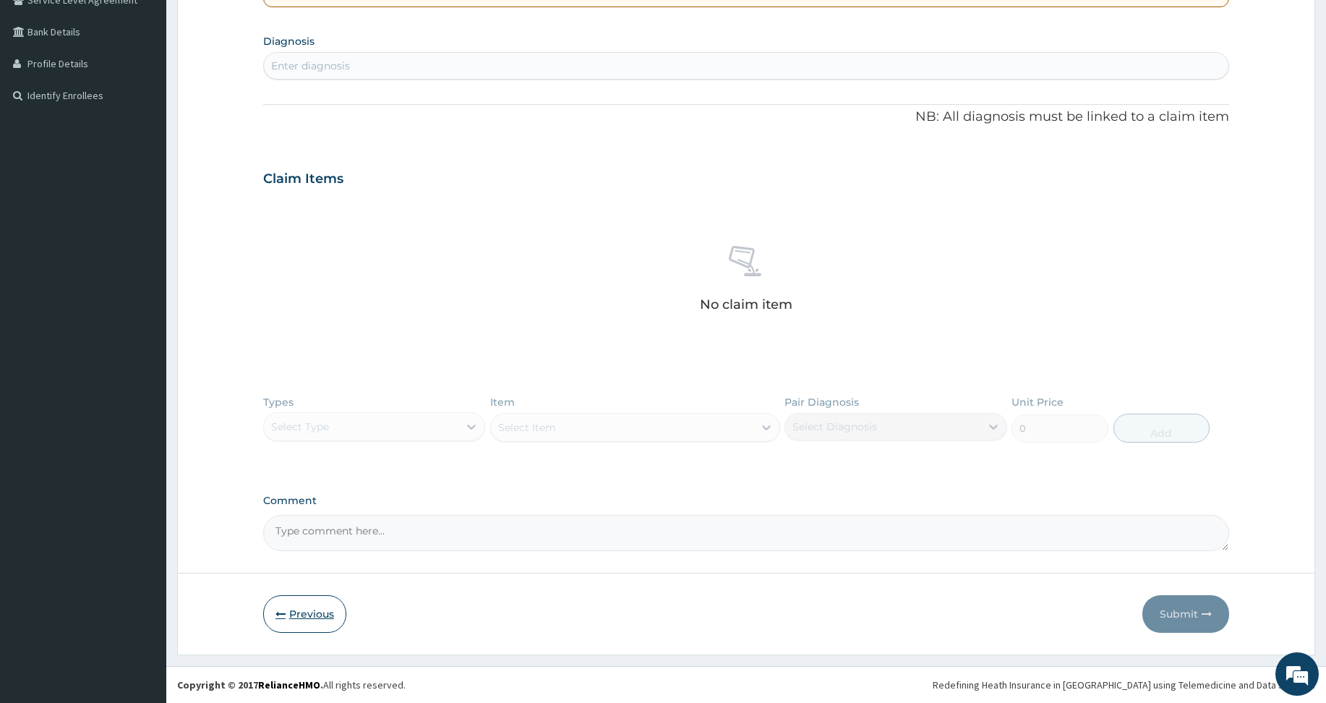
click at [286, 600] on button "Previous" at bounding box center [304, 614] width 83 height 38
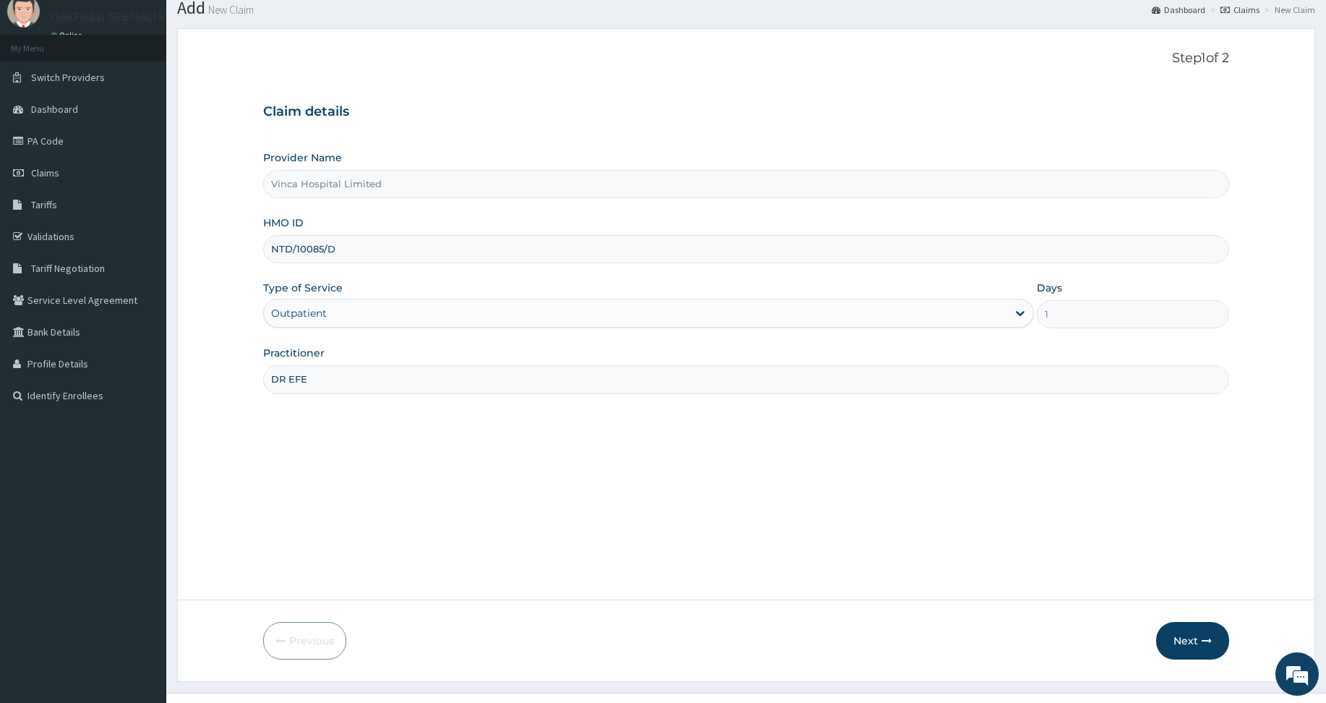
scroll to position [3, 0]
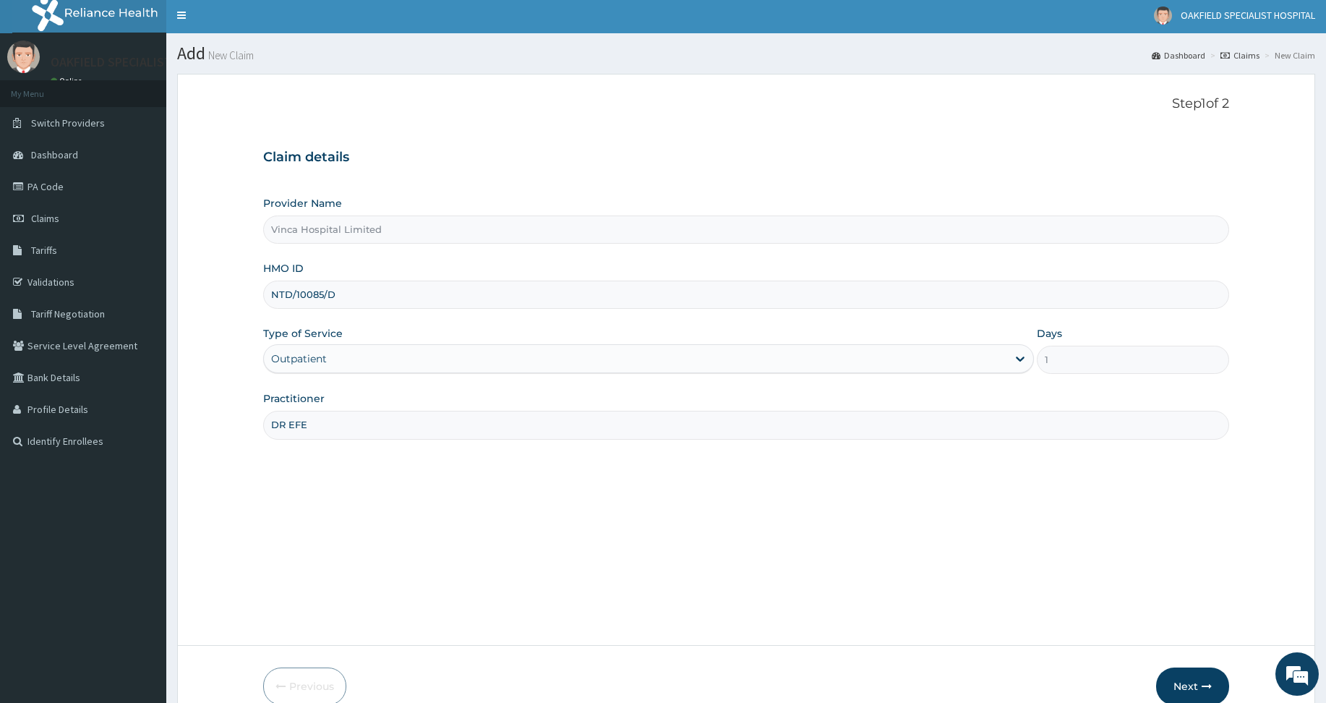
click at [311, 307] on input "NTD/10085/D" at bounding box center [746, 294] width 966 height 28
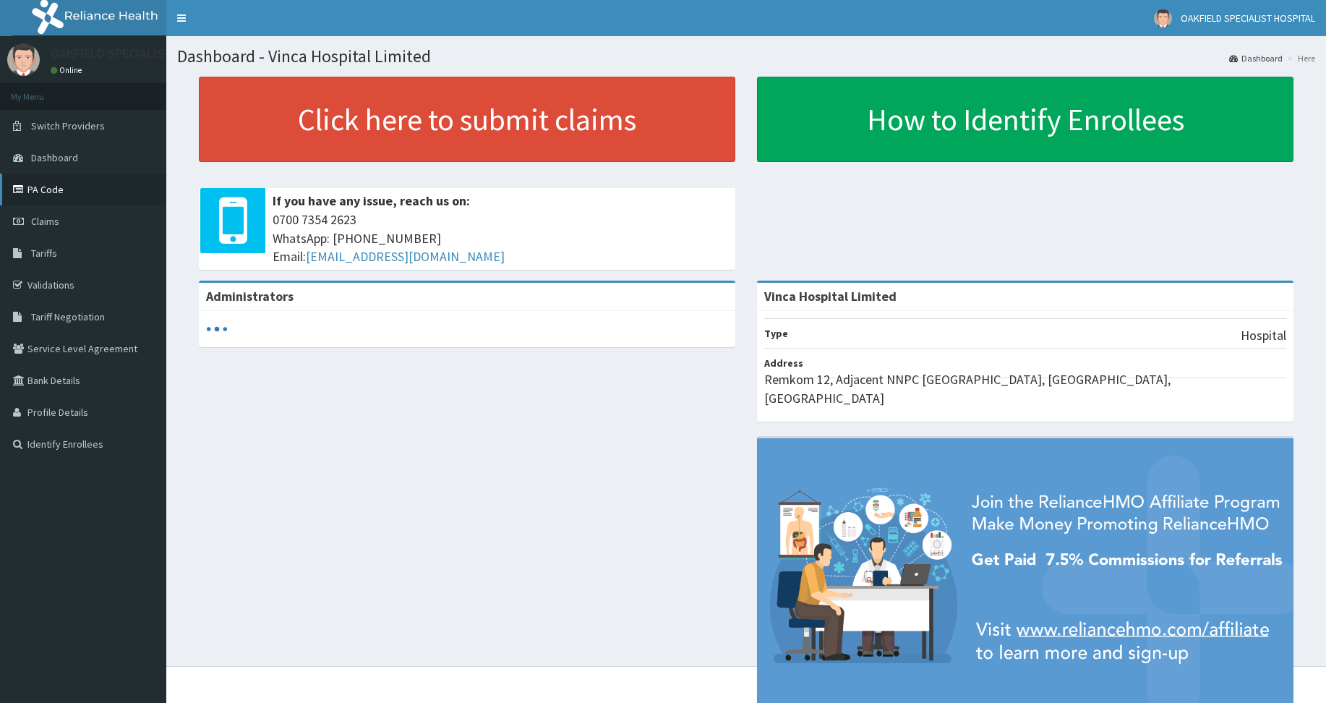
click at [48, 194] on link "PA Code" at bounding box center [83, 189] width 166 height 32
